Goal: Navigation & Orientation: Find specific page/section

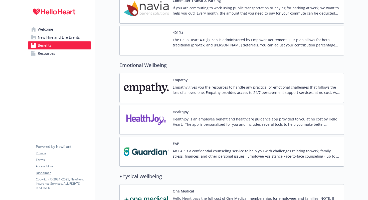
scroll to position [781, 0]
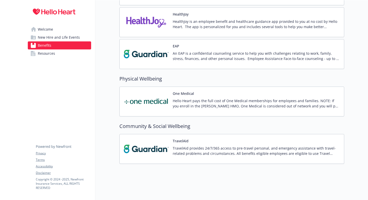
click at [41, 36] on span "New Hire and Life Events" at bounding box center [59, 37] width 42 height 8
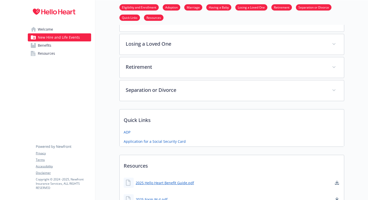
scroll to position [212, 0]
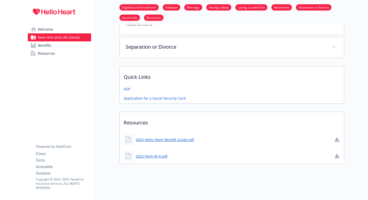
click at [58, 52] on link "Resources" at bounding box center [59, 53] width 63 height 8
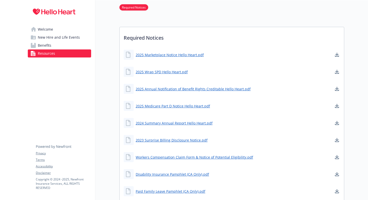
scroll to position [211, 0]
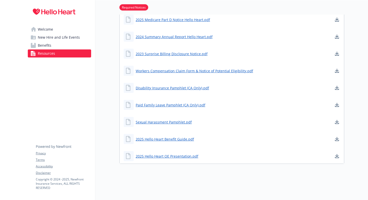
click at [59, 33] on link "Welcome" at bounding box center [59, 29] width 63 height 8
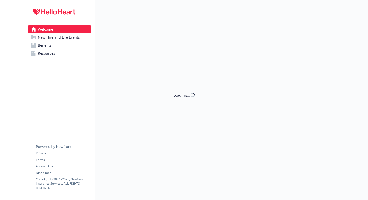
scroll to position [4, 0]
